Goal: Check status: Check status

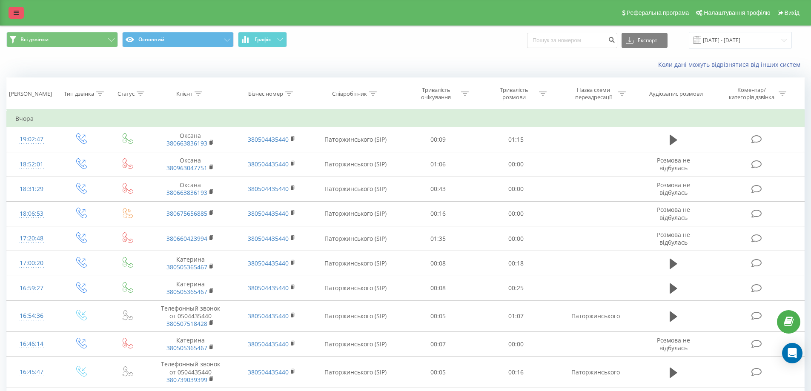
click at [12, 14] on link at bounding box center [16, 13] width 15 height 12
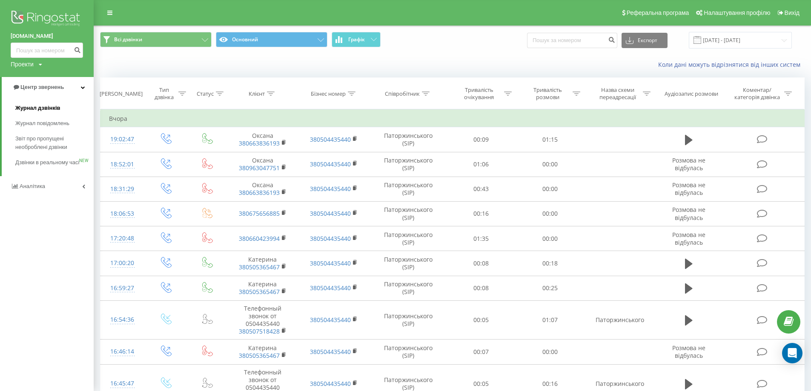
click at [36, 109] on span "Журнал дзвінків" at bounding box center [37, 108] width 45 height 9
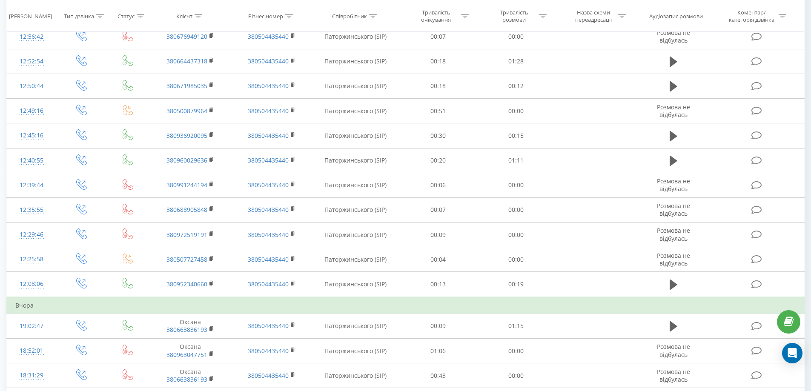
scroll to position [85, 0]
